Goal: Check status: Check status

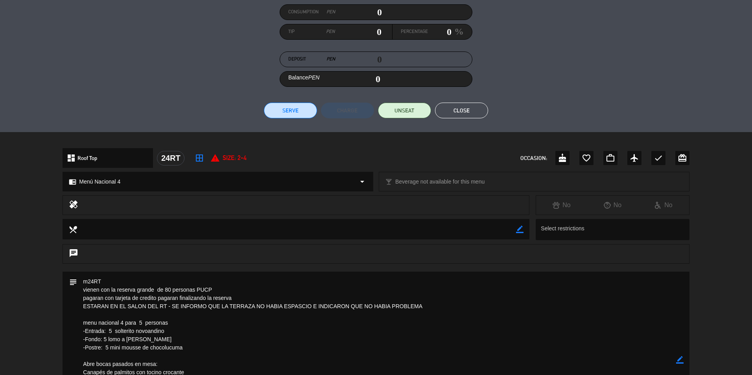
scroll to position [99, 0]
drag, startPoint x: 458, startPoint y: 109, endPoint x: 460, endPoint y: 105, distance: 4.8
click at [460, 105] on button "Close" at bounding box center [461, 111] width 53 height 16
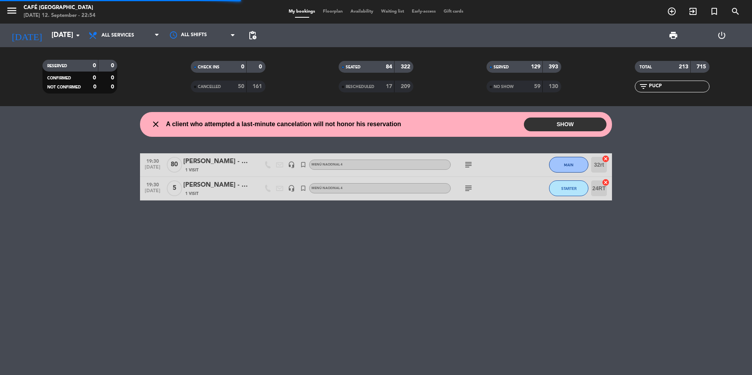
click at [666, 88] on input "PUCP" at bounding box center [678, 86] width 61 height 9
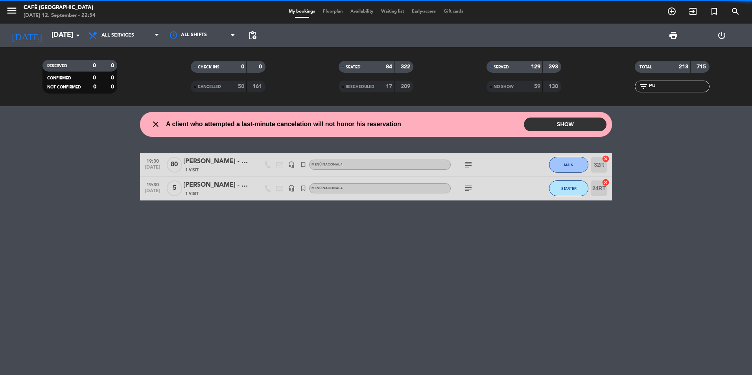
type input "P"
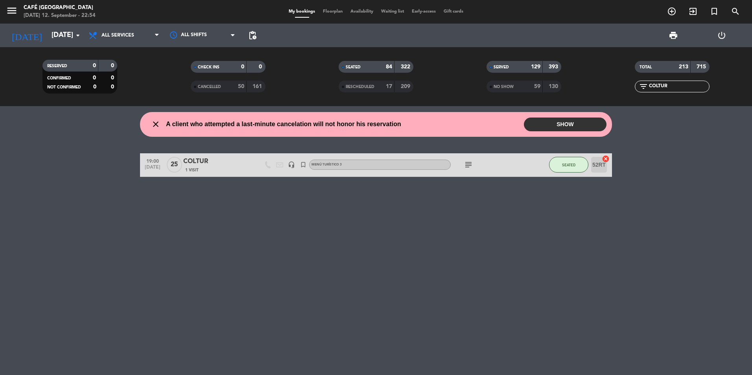
type input "COLTUR"
click at [207, 164] on div "COLTUR" at bounding box center [216, 162] width 67 height 10
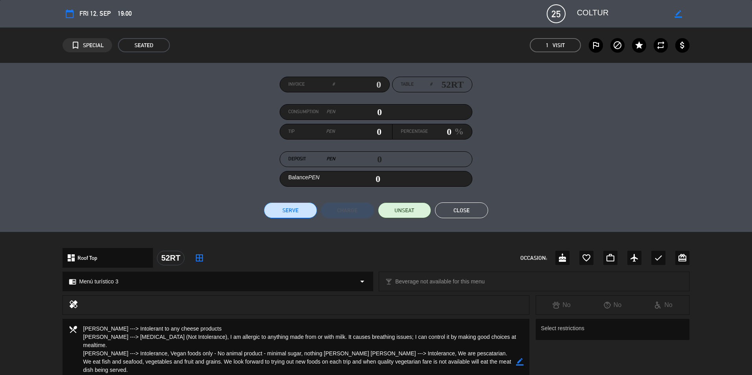
click at [624, 196] on div "Invoice # Table # 52RT Consumption PEN 0 Tip PEN 0 Percentage 0 % Deposit PEN 0…" at bounding box center [376, 148] width 627 height 142
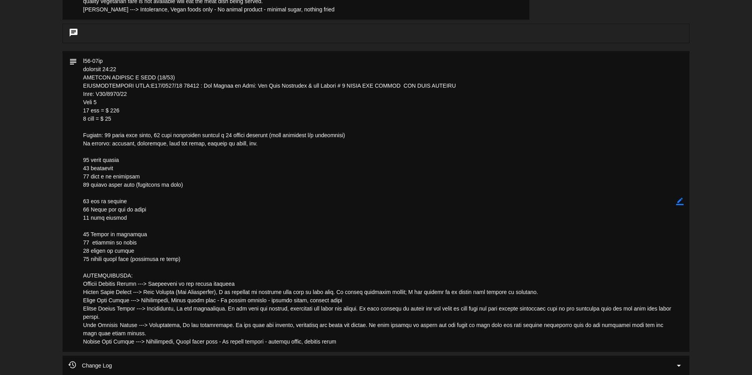
scroll to position [382, 0]
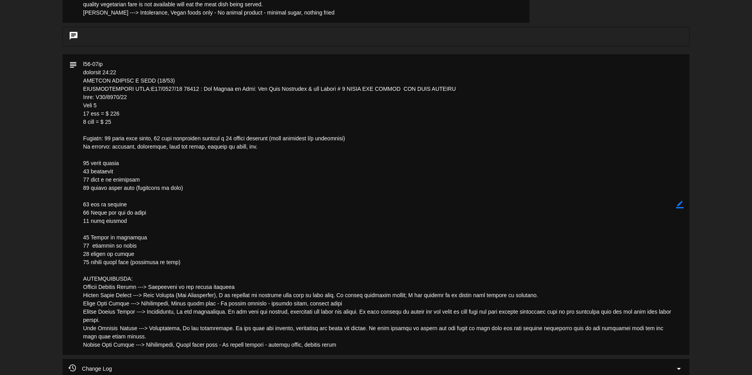
drag, startPoint x: 94, startPoint y: 98, endPoint x: 124, endPoint y: 98, distance: 30.3
click at [124, 98] on textarea at bounding box center [376, 204] width 599 height 301
drag, startPoint x: 124, startPoint y: 98, endPoint x: 112, endPoint y: 94, distance: 13.0
drag, startPoint x: 112, startPoint y: 94, endPoint x: 260, endPoint y: 144, distance: 156.2
click at [260, 144] on textarea at bounding box center [376, 204] width 599 height 301
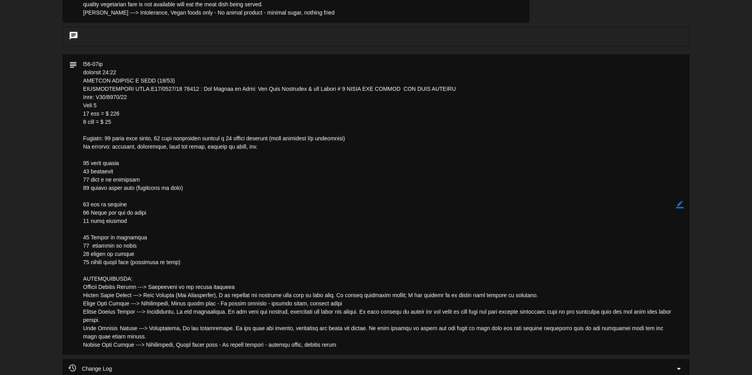
drag, startPoint x: 96, startPoint y: 100, endPoint x: 130, endPoint y: 97, distance: 33.9
click at [130, 97] on textarea at bounding box center [376, 204] width 599 height 301
drag, startPoint x: 130, startPoint y: 97, endPoint x: 113, endPoint y: 94, distance: 17.5
click at [592, 197] on textarea at bounding box center [376, 204] width 599 height 301
